Goal: Task Accomplishment & Management: Manage account settings

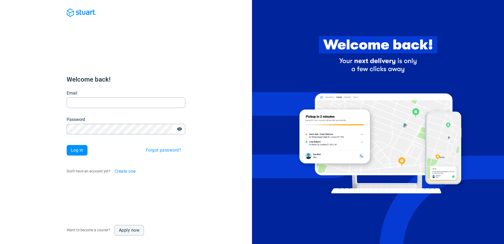
click at [98, 103] on input "Email" at bounding box center [126, 103] width 119 height 10
type input "[URL][DOMAIN_NAME] [URL][DOMAIN_NAME] [URL][DOMAIN_NAME] [URL][DOMAIN_NAME]"
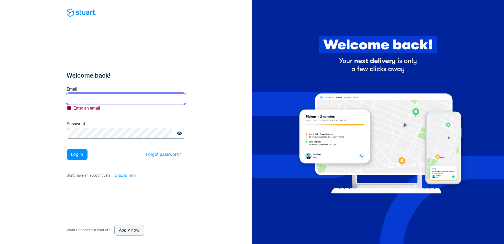
click at [132, 98] on input "Email" at bounding box center [126, 98] width 119 height 10
paste input "iceland-test-beta@stuart.com"
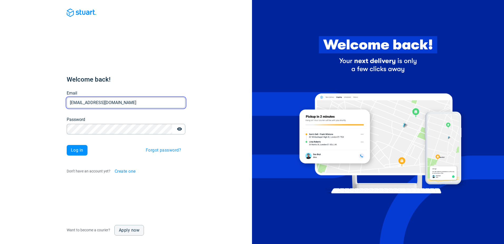
type input "iceland-test-beta@stuart.com"
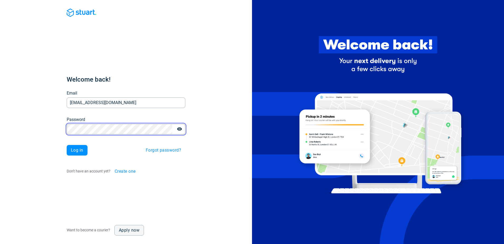
click at [67, 145] on button "Log in" at bounding box center [77, 150] width 21 height 11
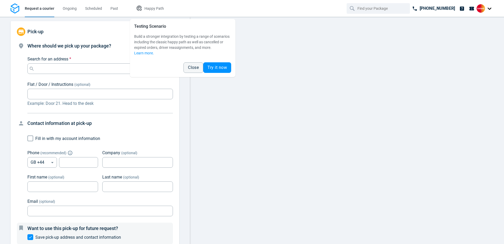
type input "14:00:00-16:00:00-190"
click at [196, 67] on span "Close" at bounding box center [193, 67] width 11 height 4
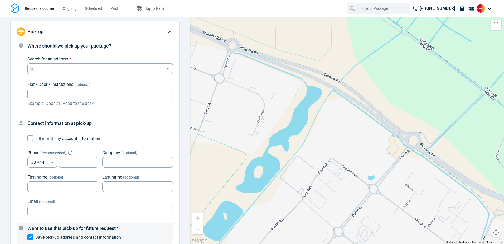
click at [490, 8] on div at bounding box center [485, 8] width 17 height 8
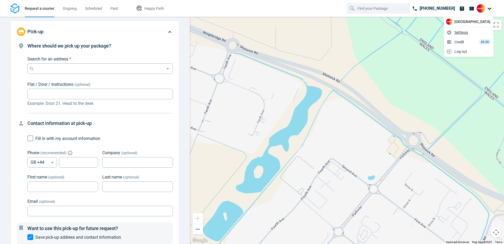
click at [468, 34] on span "Settings" at bounding box center [461, 33] width 13 height 6
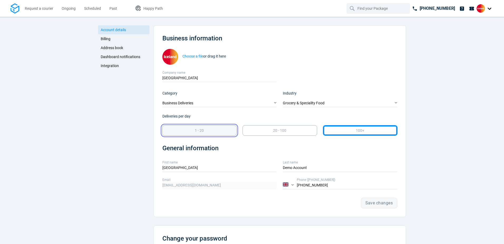
click at [204, 130] on div "1 - 20" at bounding box center [199, 130] width 72 height 8
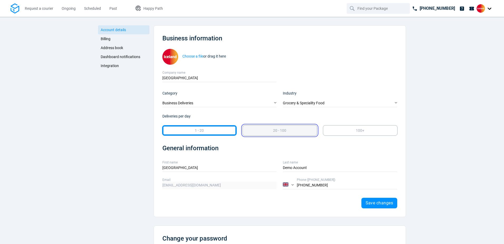
click at [249, 133] on div "20 - 100" at bounding box center [280, 130] width 72 height 8
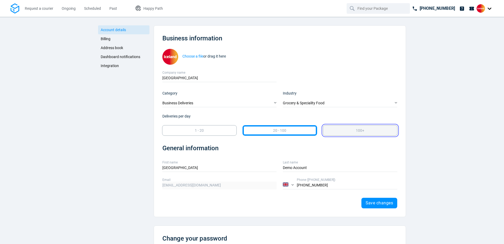
click at [344, 135] on div "100+" at bounding box center [360, 130] width 74 height 10
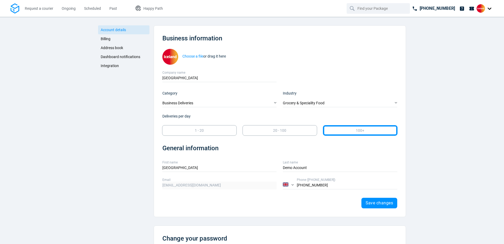
click at [109, 46] on span "Address book" at bounding box center [112, 48] width 22 height 4
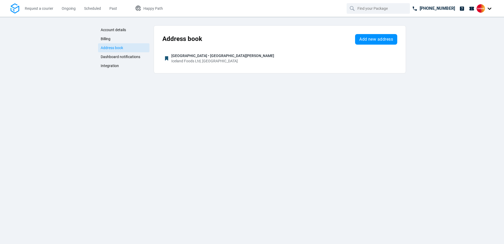
click at [107, 38] on span "Billing" at bounding box center [106, 39] width 10 height 4
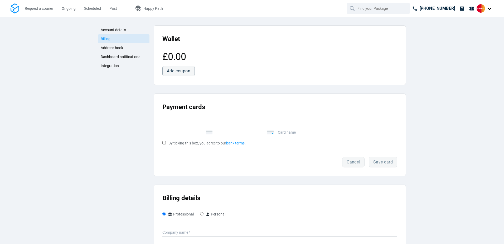
click at [107, 38] on span "Billing" at bounding box center [106, 39] width 10 height 4
click at [101, 66] on span "Integration" at bounding box center [110, 66] width 18 height 4
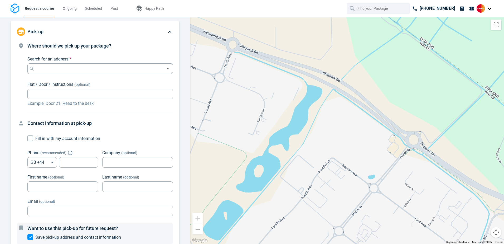
click at [489, 9] on div at bounding box center [485, 8] width 17 height 8
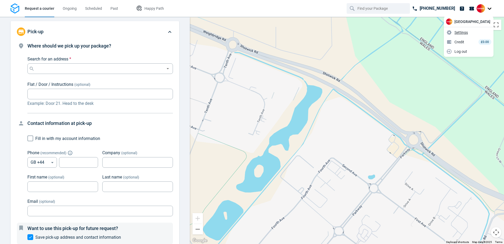
click at [468, 32] on span "Settings" at bounding box center [461, 33] width 13 height 6
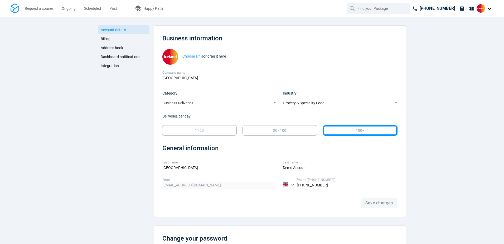
click at [112, 30] on span "Account details" at bounding box center [113, 30] width 25 height 4
click at [102, 39] on span "Billing" at bounding box center [106, 39] width 10 height 4
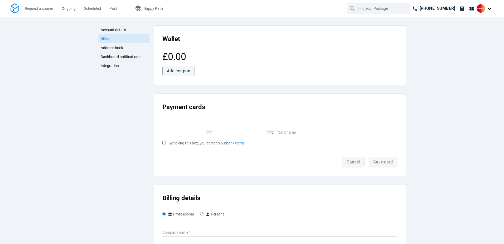
click at [107, 49] on span "Address book" at bounding box center [112, 48] width 22 height 4
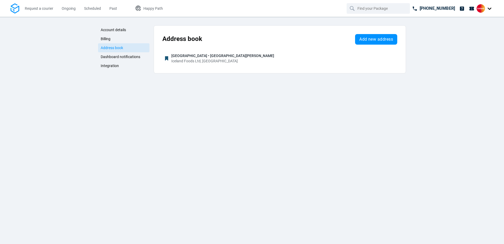
click at [111, 54] on link "Dashboard notifications" at bounding box center [123, 56] width 51 height 9
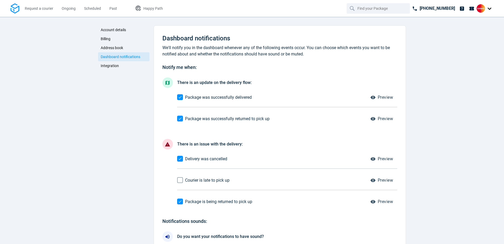
click at [112, 65] on span "Integration" at bounding box center [110, 66] width 18 height 4
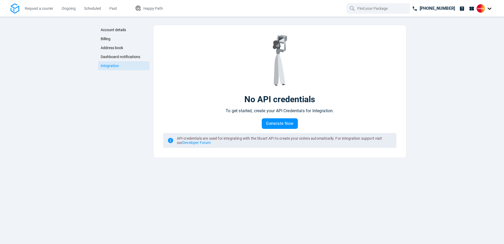
click at [112, 55] on span "Dashboard notifications" at bounding box center [121, 57] width 40 height 4
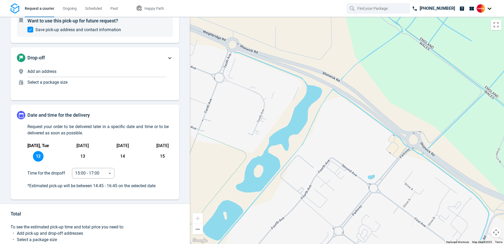
scroll to position [211, 0]
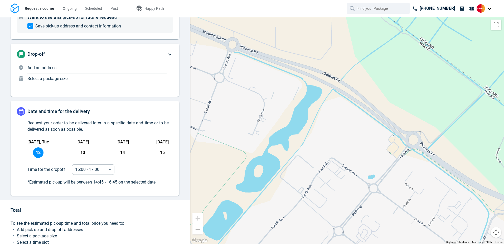
click at [62, 67] on p "Add an address" at bounding box center [96, 68] width 139 height 6
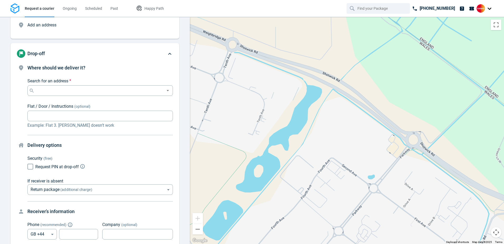
scroll to position [40, 0]
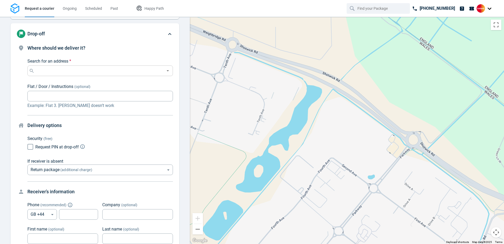
click at [165, 70] on icon "Open" at bounding box center [168, 71] width 6 height 6
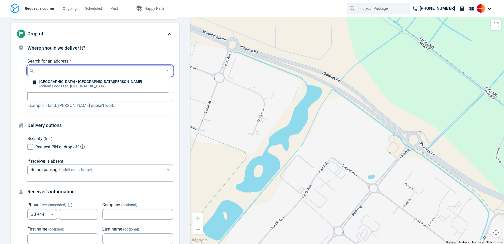
click at [78, 81] on p "[GEOGRAPHIC_DATA] • [GEOGRAPHIC_DATA][PERSON_NAME]" at bounding box center [90, 82] width 103 height 4
type input "Iceland Foods Ltd, [GEOGRAPHIC_DATA]"
type input "Please head to the back of the store to find the pick up zone."
type input "7815628351"
type input "Iceland"
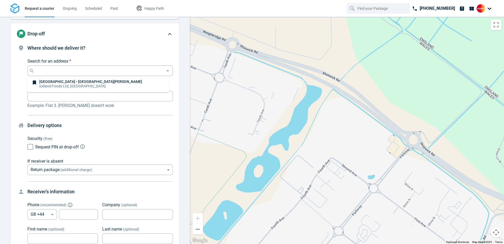
type input "Iceland"
type input "Kilburn High Road"
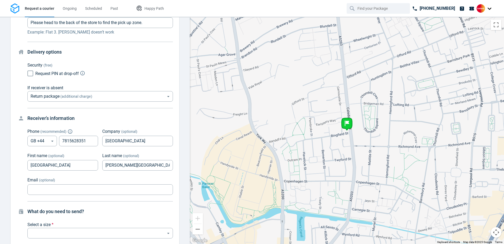
scroll to position [119, 0]
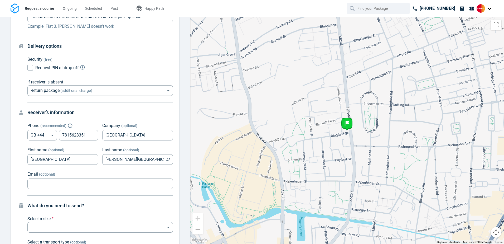
click at [489, 8] on div at bounding box center [485, 8] width 17 height 8
click at [479, 31] on link "Settings" at bounding box center [468, 32] width 47 height 8
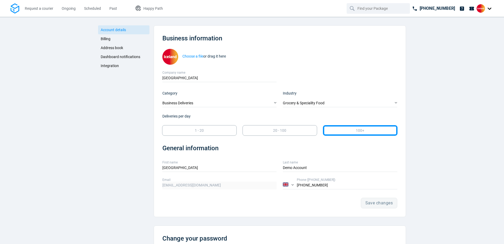
click at [102, 39] on span "Billing" at bounding box center [106, 39] width 10 height 4
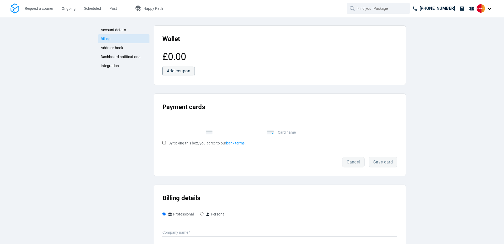
click at [105, 47] on span "Address book" at bounding box center [112, 48] width 22 height 4
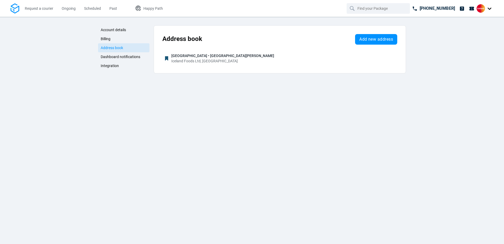
click at [109, 57] on span "Dashboard notifications" at bounding box center [121, 57] width 40 height 4
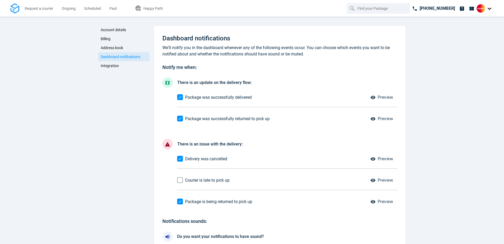
click at [110, 65] on span "Integration" at bounding box center [110, 66] width 18 height 4
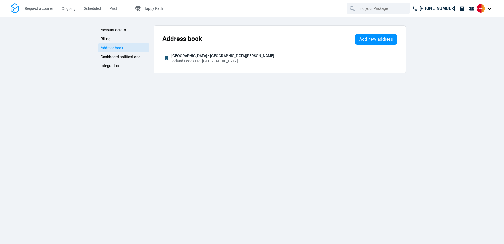
click at [119, 28] on span "Account details" at bounding box center [113, 30] width 25 height 4
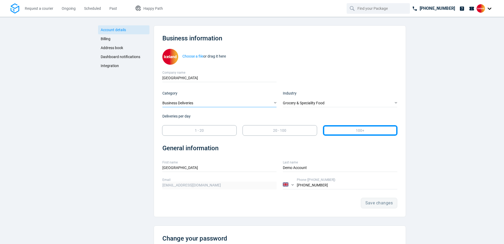
click at [186, 103] on div "Business Deliveries" at bounding box center [219, 103] width 114 height 8
click at [193, 119] on link "Personal Deliveries" at bounding box center [217, 121] width 112 height 8
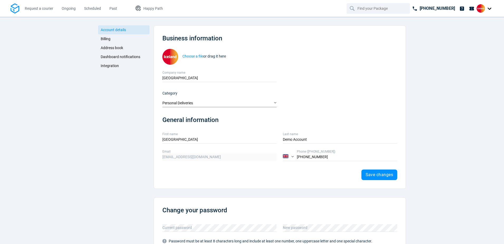
click at [182, 103] on div "Personal Deliveries" at bounding box center [219, 103] width 114 height 8
click at [183, 109] on link "Business Deliveries" at bounding box center [217, 112] width 112 height 8
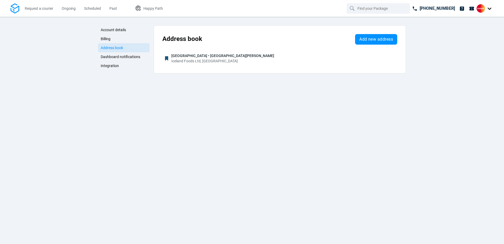
click at [110, 56] on span "Dashboard notifications" at bounding box center [121, 57] width 40 height 4
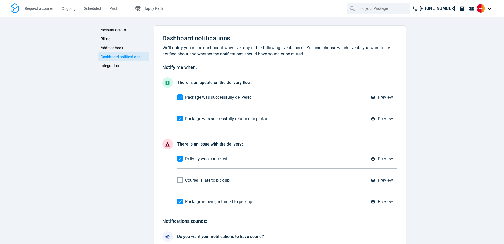
click at [118, 48] on span "Address book" at bounding box center [112, 48] width 22 height 4
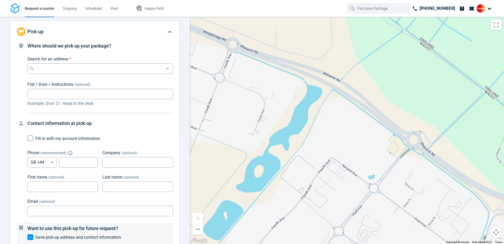
click at [489, 9] on div at bounding box center [485, 8] width 17 height 8
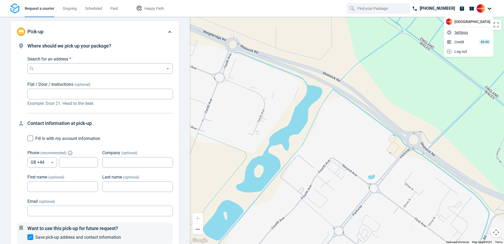
click at [468, 32] on span "Settings" at bounding box center [461, 33] width 13 height 6
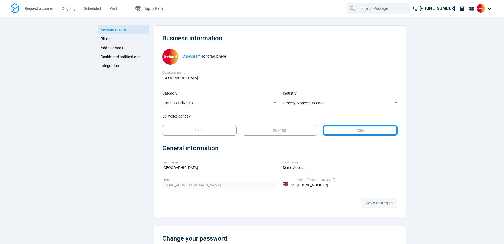
click at [101, 37] on span "Billing" at bounding box center [106, 39] width 10 height 4
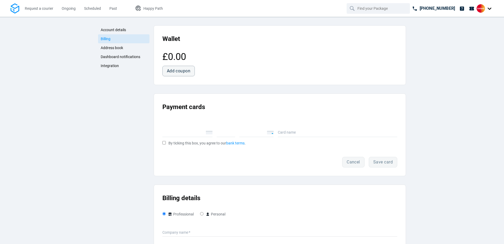
click at [115, 28] on span "Account details" at bounding box center [113, 30] width 25 height 4
